Goal: Task Accomplishment & Management: Complete application form

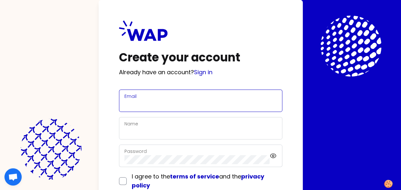
click at [190, 101] on input "Email" at bounding box center [201, 104] width 153 height 9
type input "[EMAIL_ADDRESS][PERSON_NAME][DOMAIN_NAME]"
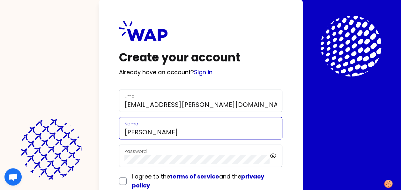
drag, startPoint x: 148, startPoint y: 131, endPoint x: 115, endPoint y: 131, distance: 32.9
click at [116, 131] on div "Create your account Already have an account? Sign in Email [EMAIL_ADDRESS][PERS…" at bounding box center [201, 116] width 204 height 233
click at [175, 131] on input "Marine" at bounding box center [201, 131] width 153 height 9
type input "[PERSON_NAME]"
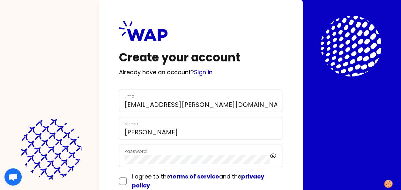
click at [193, 118] on div "Name [PERSON_NAME]" at bounding box center [200, 128] width 163 height 22
click at [150, 151] on div "Password" at bounding box center [198, 155] width 146 height 17
click at [276, 155] on icon at bounding box center [274, 156] width 6 height 4
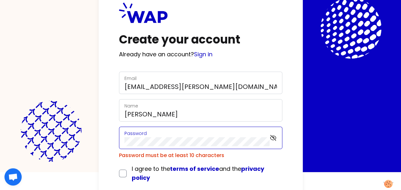
scroll to position [32, 0]
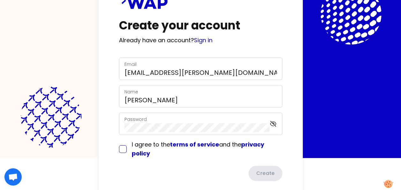
click at [124, 146] on input "checkbox" at bounding box center [123, 149] width 8 height 8
checkbox input "true"
click at [260, 172] on button "Create" at bounding box center [264, 173] width 35 height 17
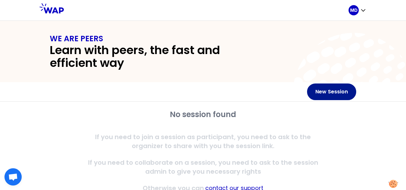
click at [335, 92] on button "New Session" at bounding box center [331, 91] width 49 height 17
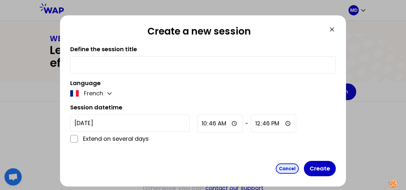
click at [287, 169] on button "Cancel" at bounding box center [287, 168] width 23 height 10
